Goal: Check status: Verify the current state of an ongoing process or item

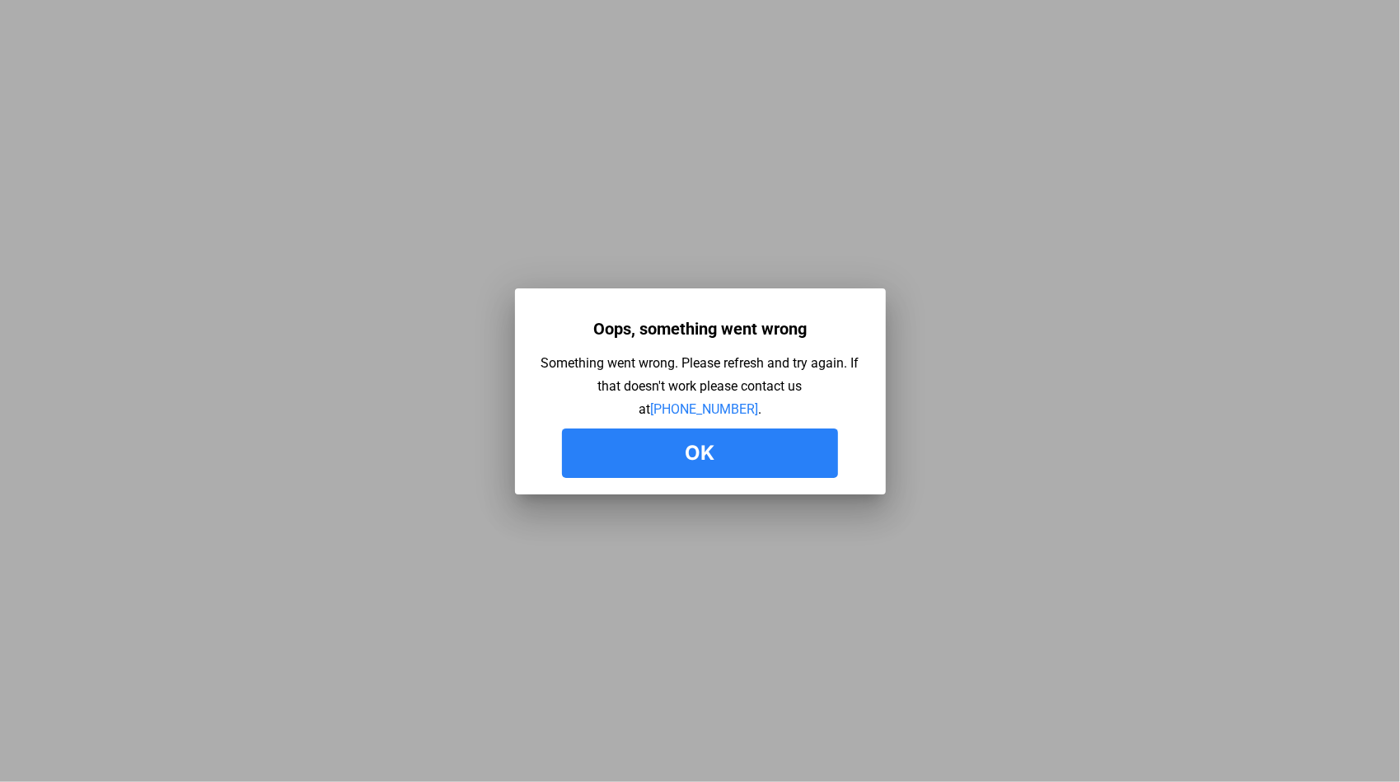
click at [693, 461] on button "Ok" at bounding box center [700, 453] width 276 height 49
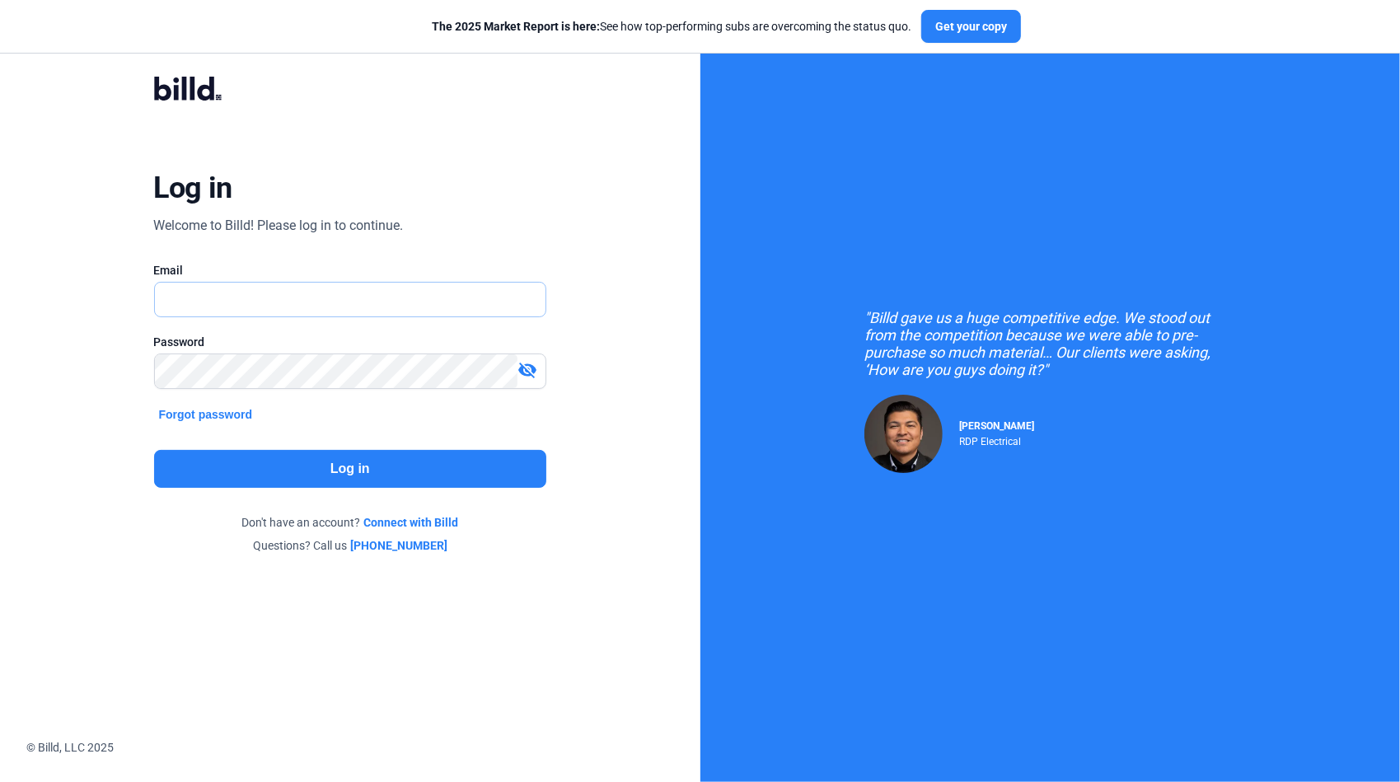
click at [259, 297] on input "text" at bounding box center [341, 300] width 373 height 34
type input "[PERSON_NAME][EMAIL_ADDRESS][DOMAIN_NAME]"
click at [387, 461] on button "Log in" at bounding box center [350, 469] width 393 height 38
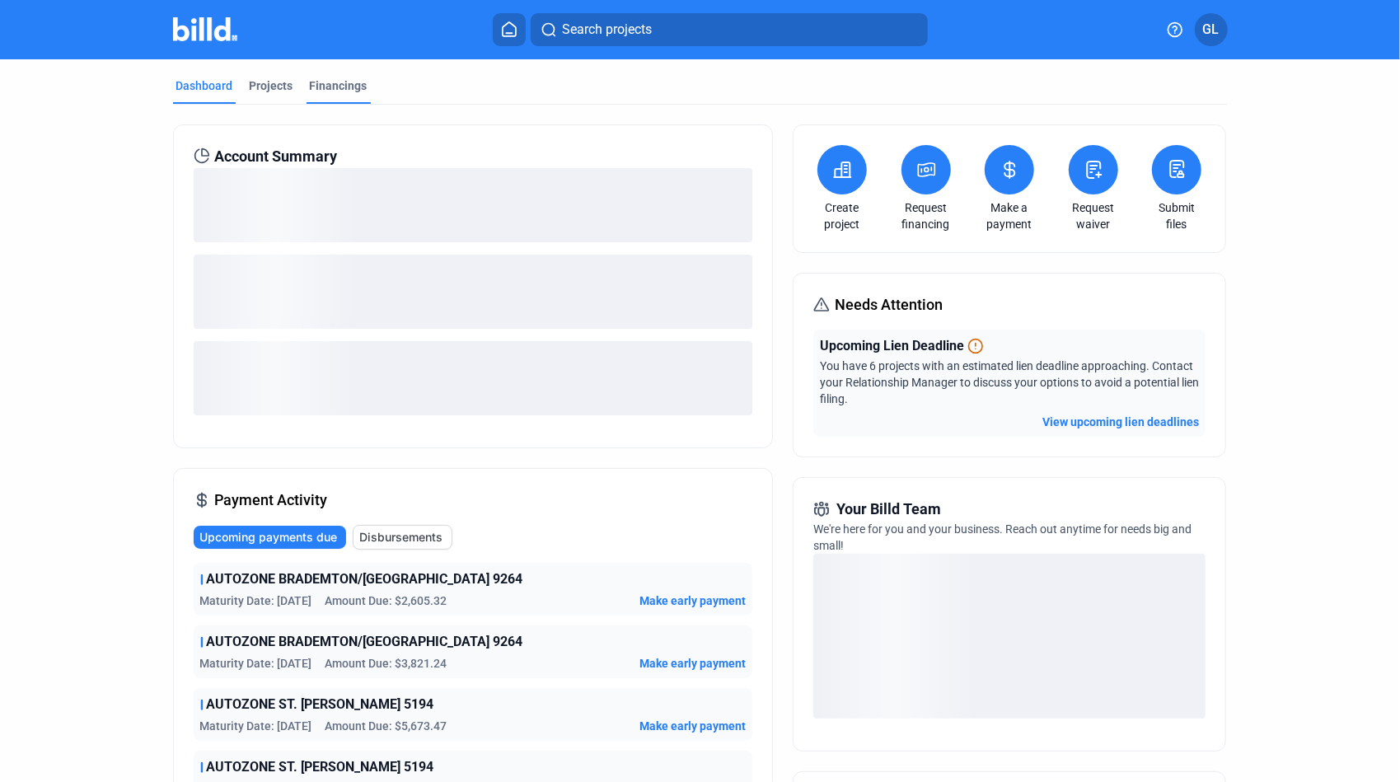
click at [330, 84] on div "Financings" at bounding box center [339, 85] width 58 height 16
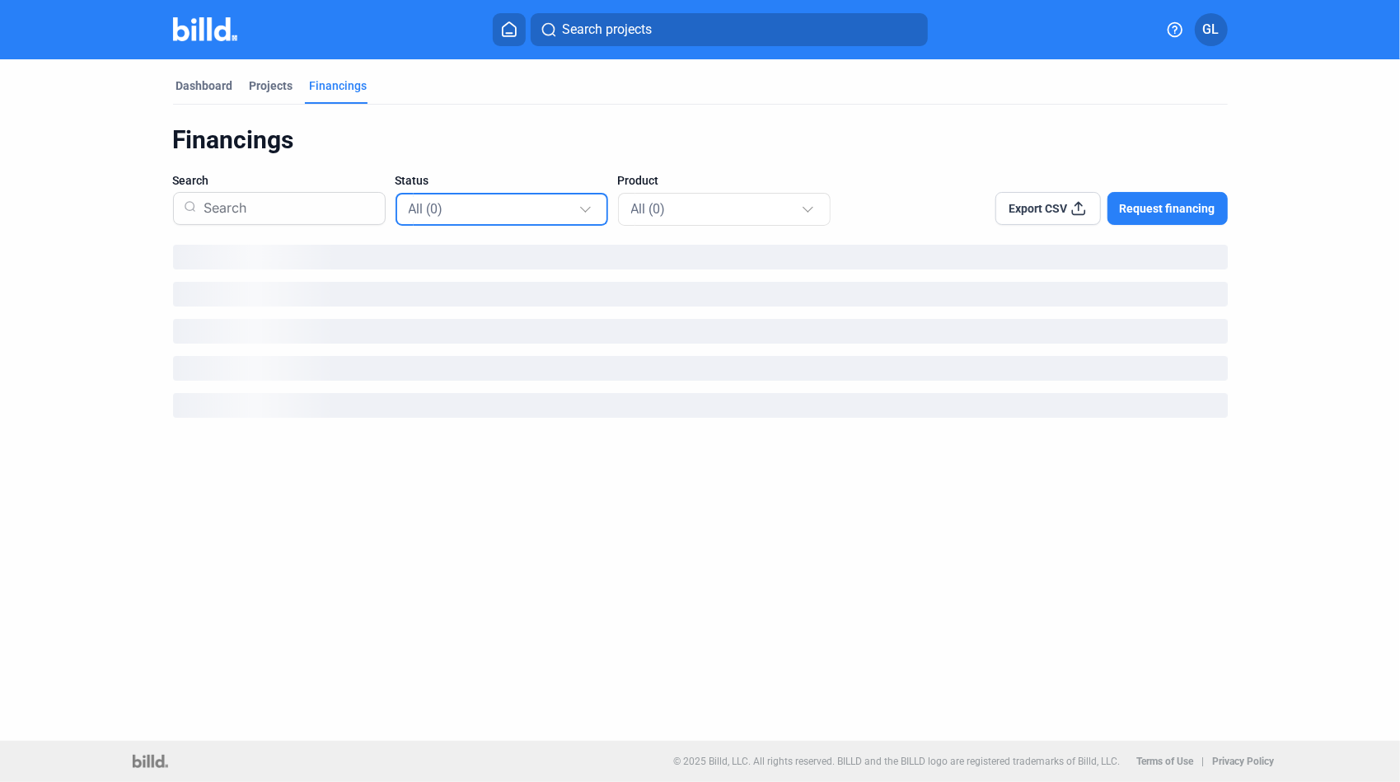
click at [572, 209] on div "All (0)" at bounding box center [494, 208] width 170 height 21
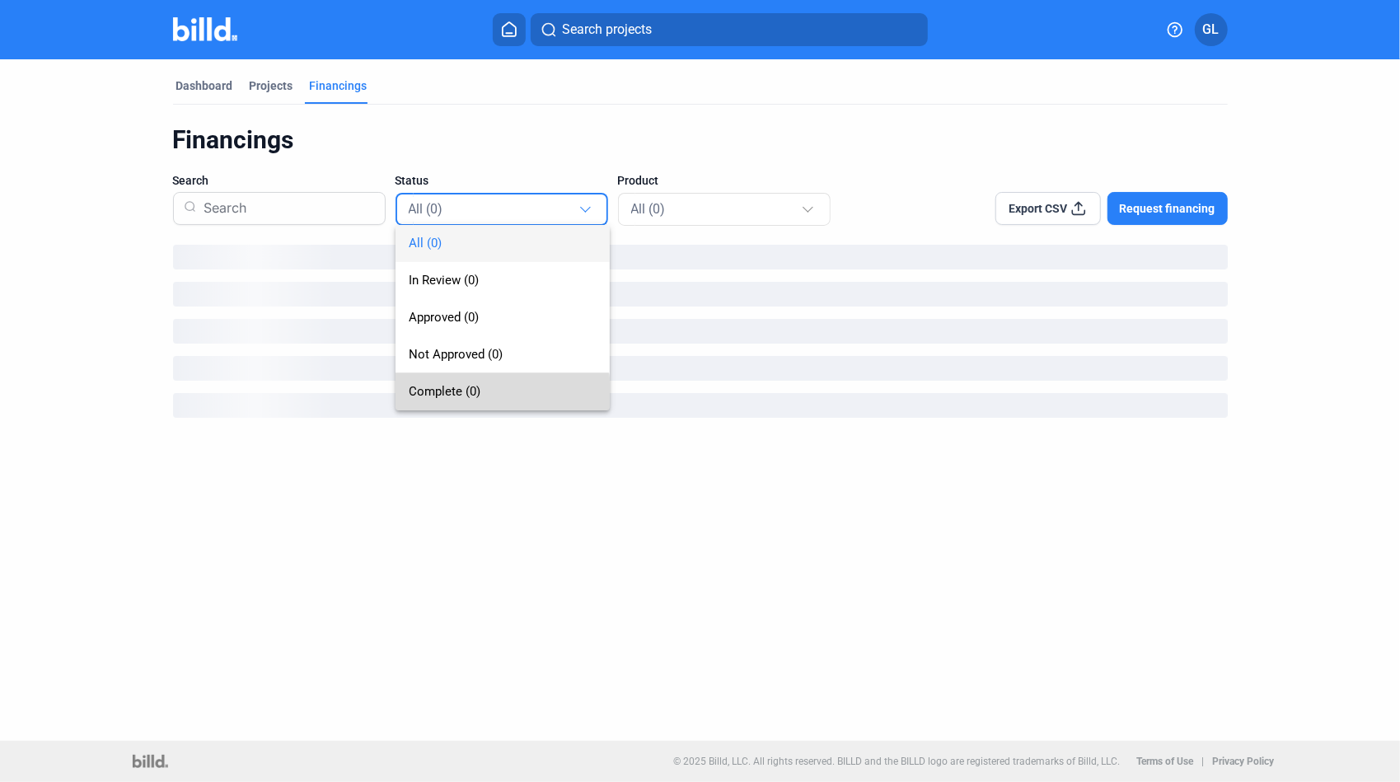
click at [458, 398] on span "Complete (0)" at bounding box center [445, 391] width 72 height 15
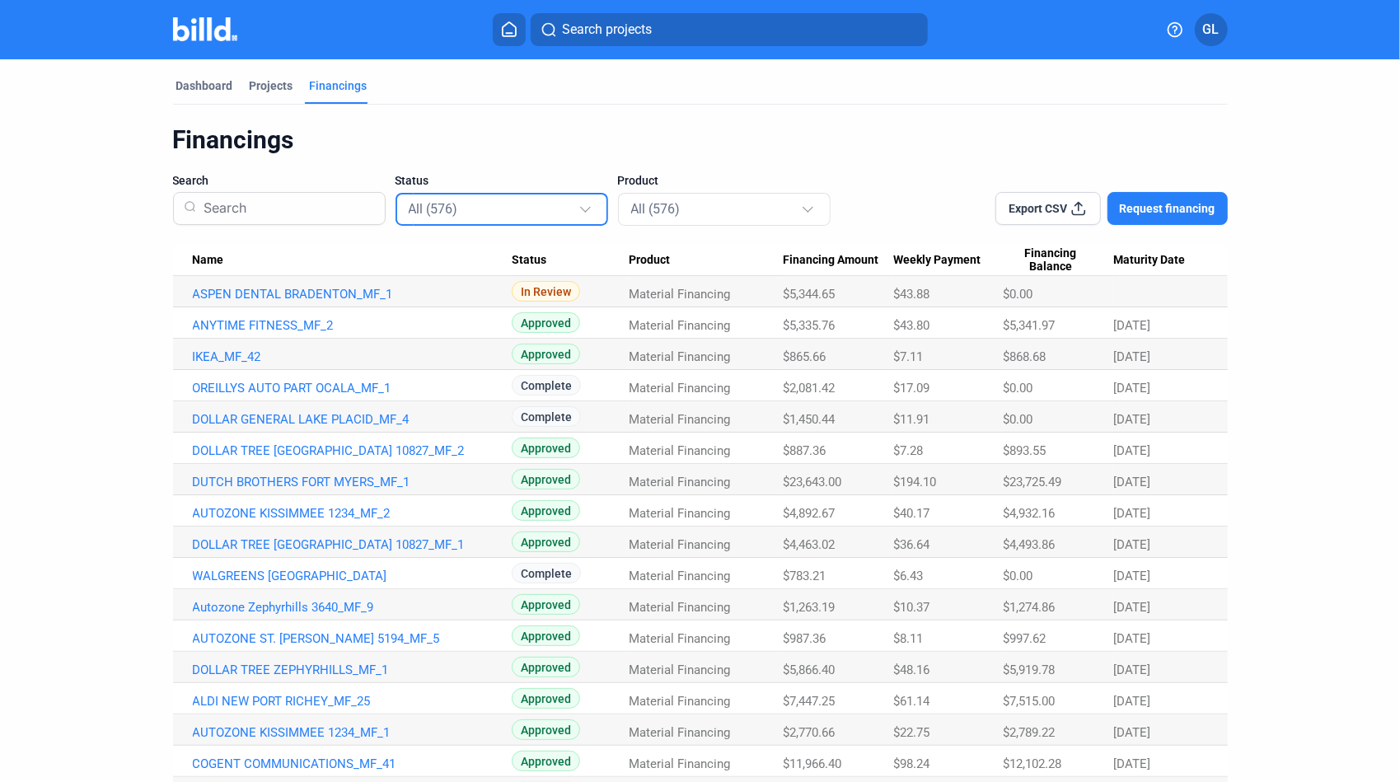
click at [557, 216] on div "All (576)" at bounding box center [494, 208] width 170 height 21
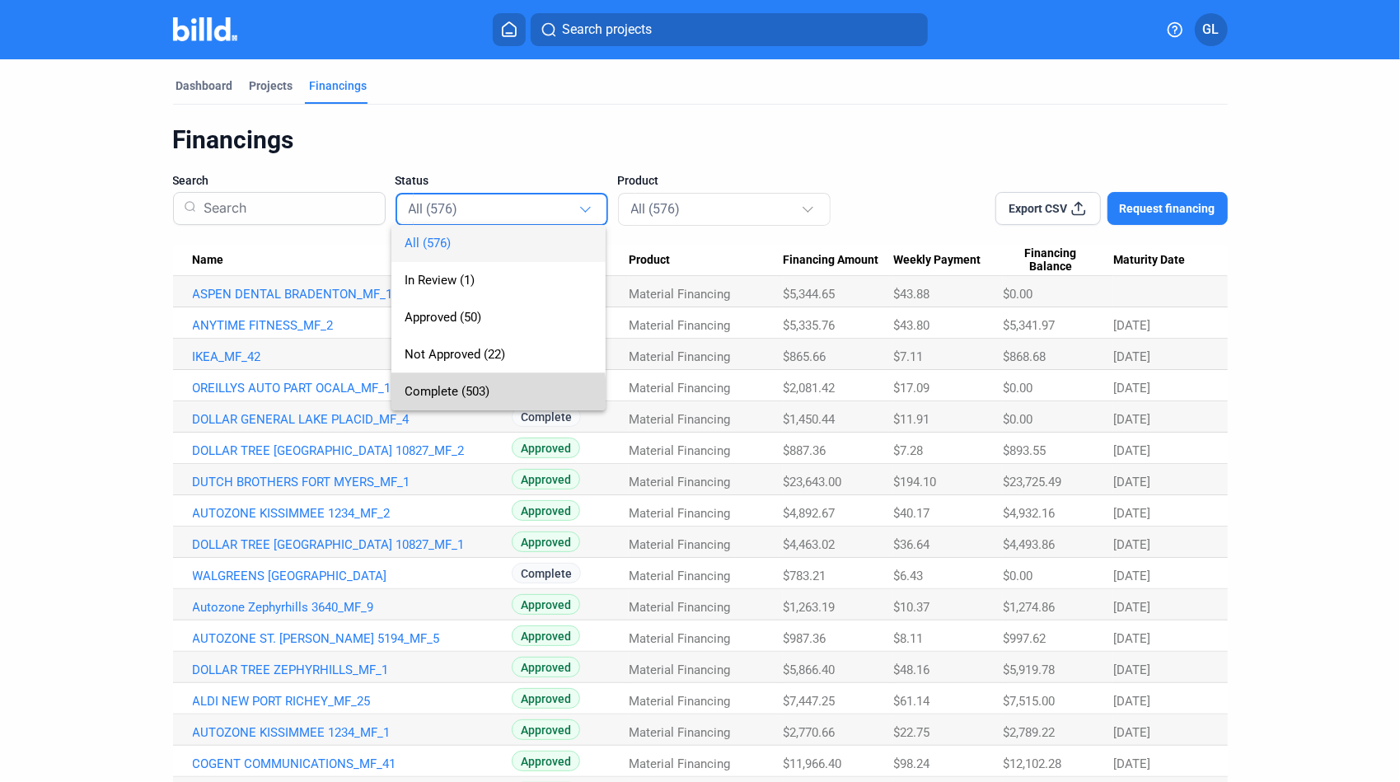
click at [452, 394] on span "Complete (503)" at bounding box center [447, 391] width 85 height 15
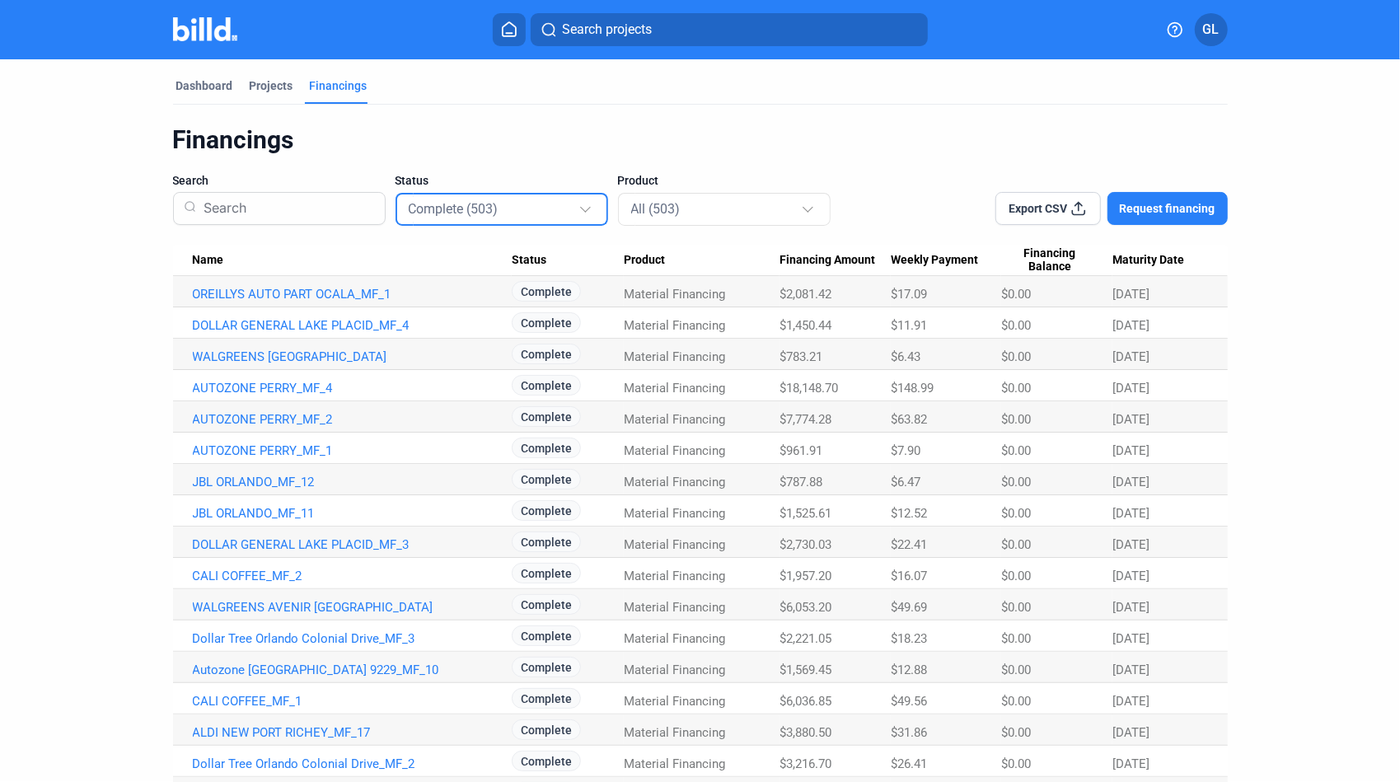
click at [532, 213] on div "Complete (503)" at bounding box center [494, 208] width 170 height 21
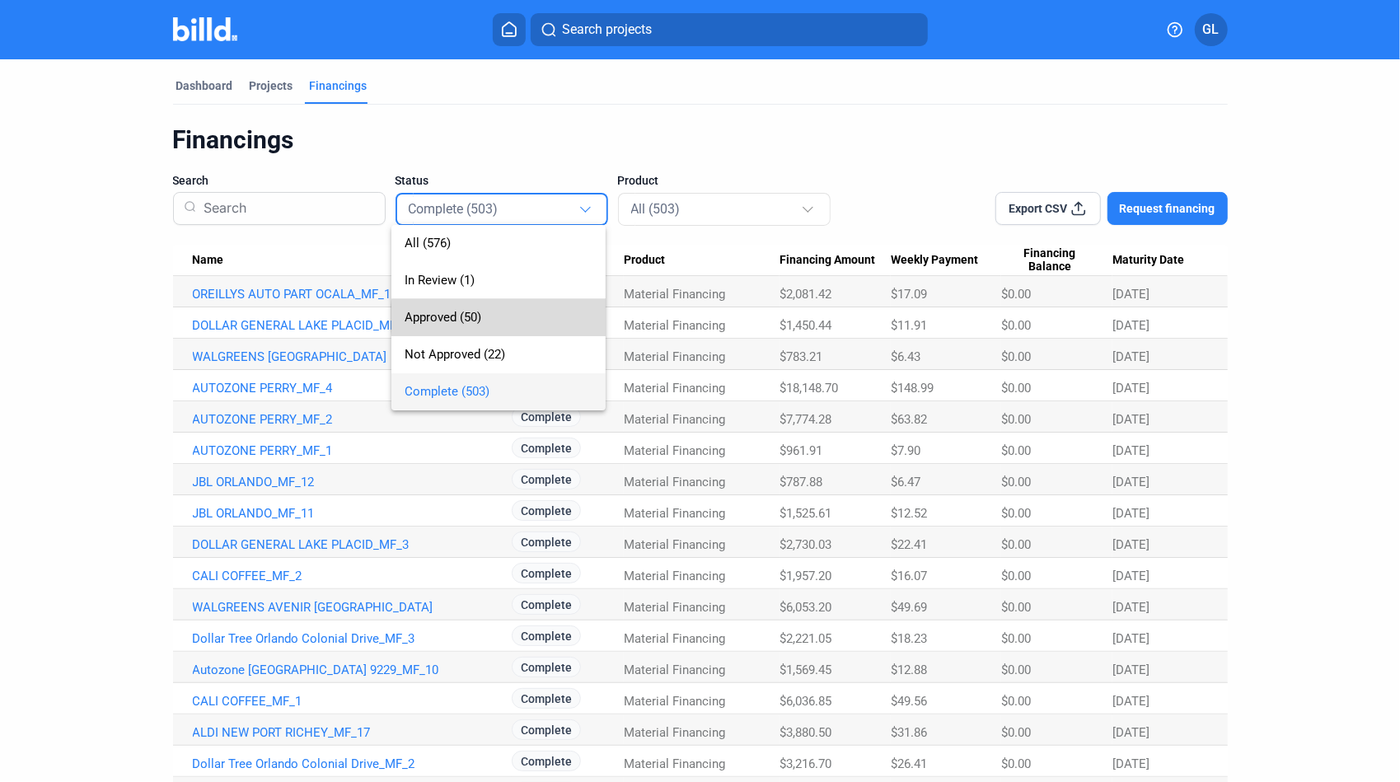
click at [503, 318] on span "Approved (50)" at bounding box center [499, 317] width 188 height 37
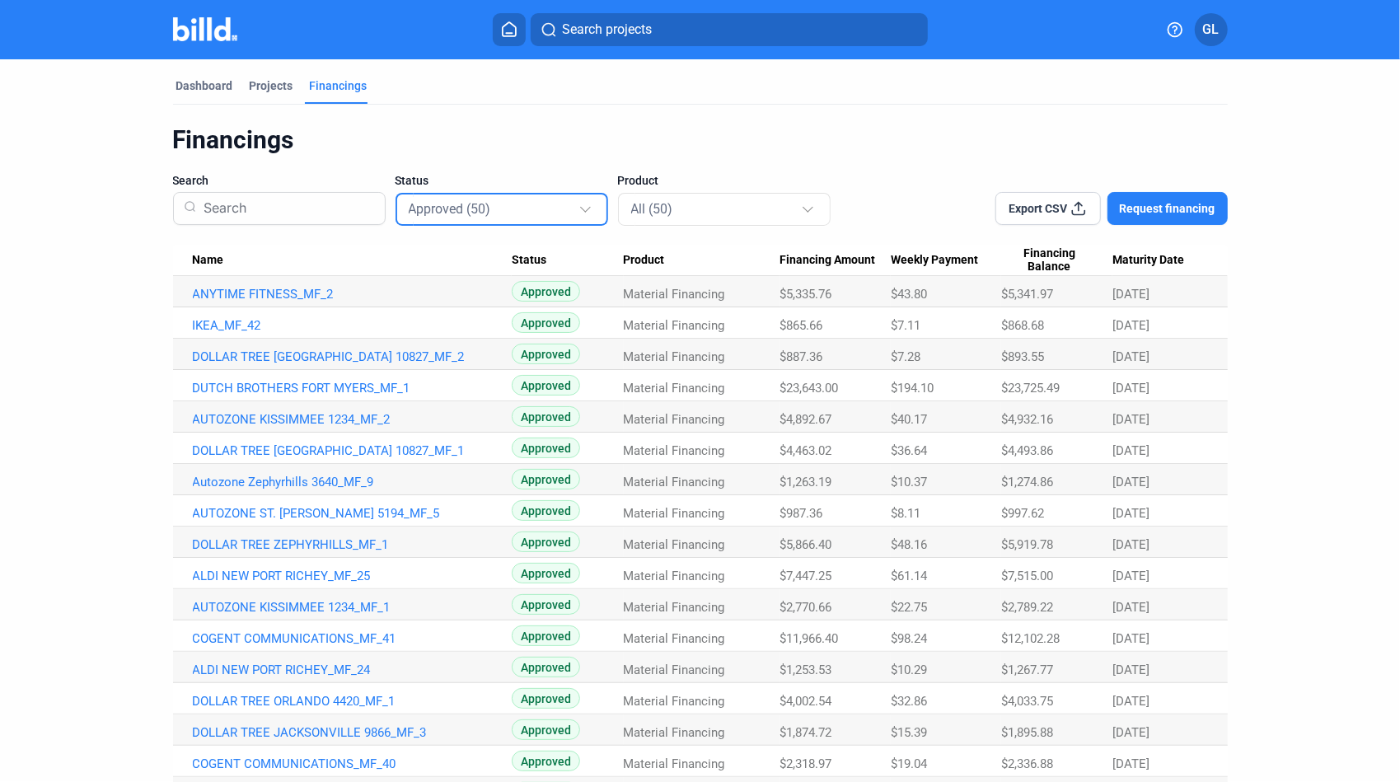
click at [548, 210] on div "Approved (50)" at bounding box center [494, 208] width 170 height 21
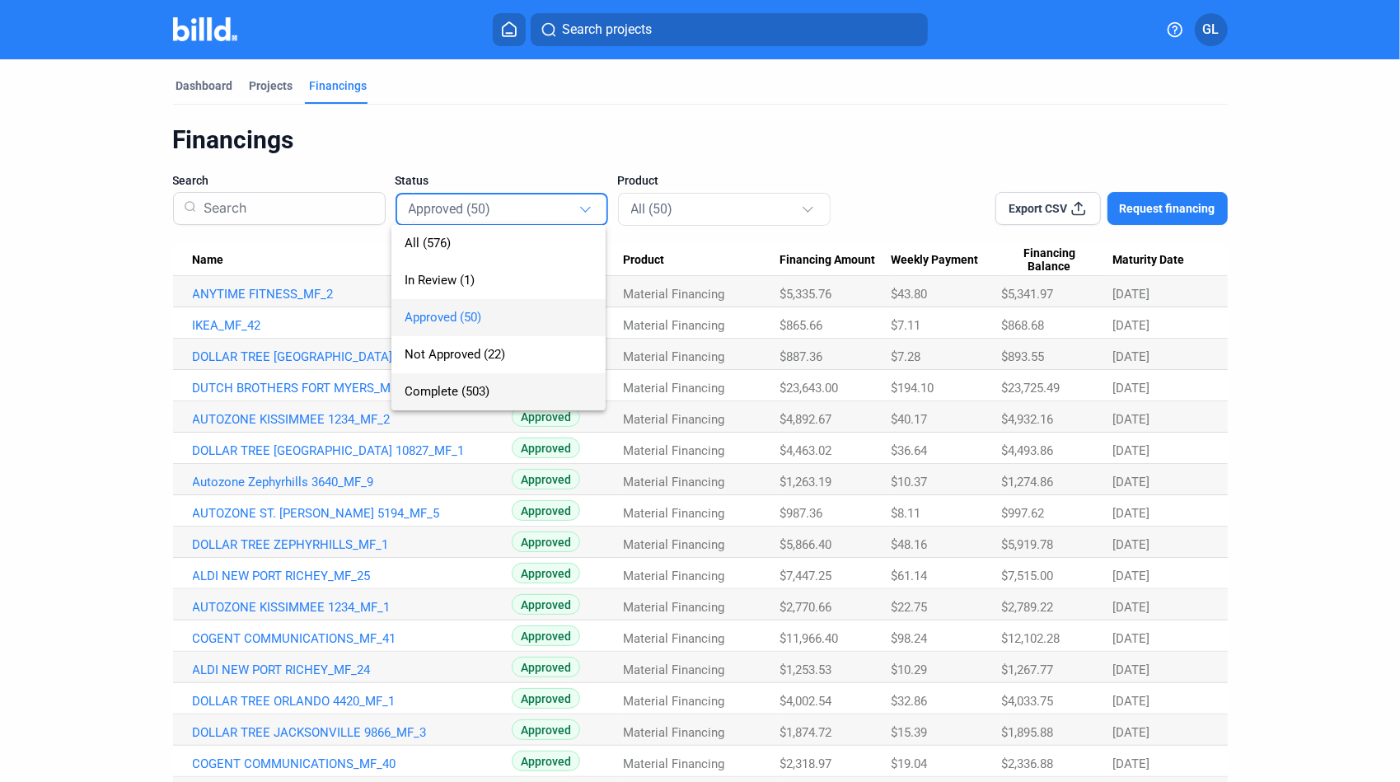
click at [465, 391] on span "Complete (503)" at bounding box center [447, 391] width 85 height 15
